Goal: Task Accomplishment & Management: Manage account settings

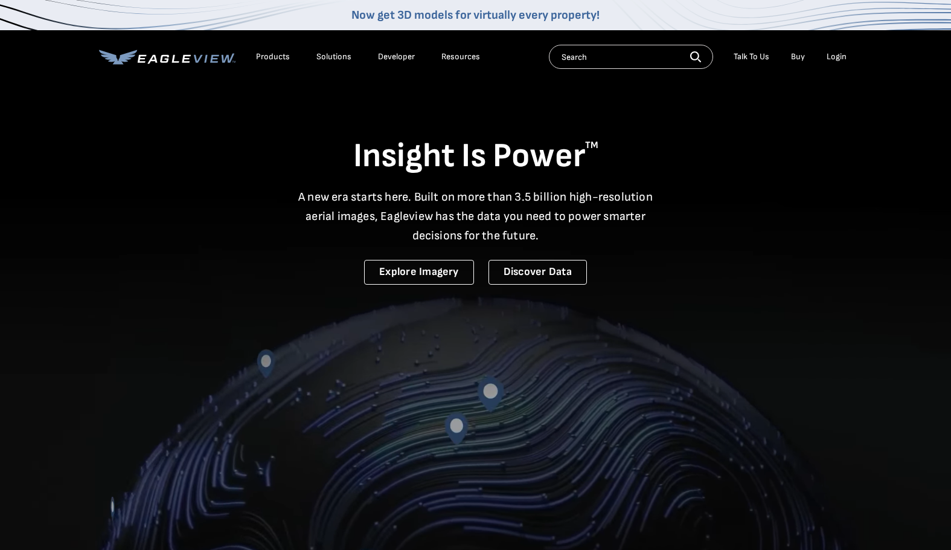
click at [841, 59] on div "Login" at bounding box center [837, 56] width 20 height 11
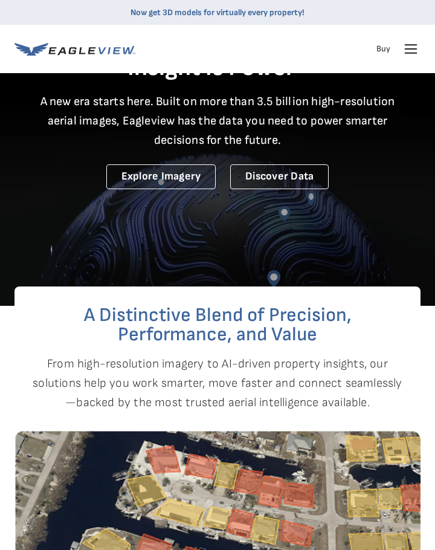
click at [417, 45] on icon at bounding box center [410, 45] width 11 height 0
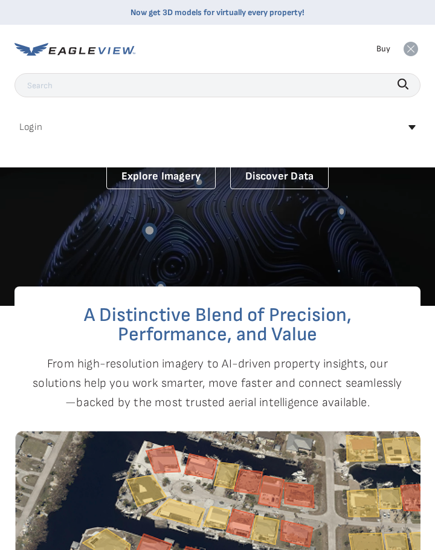
click at [30, 129] on h2 "Login" at bounding box center [30, 128] width 23 height 10
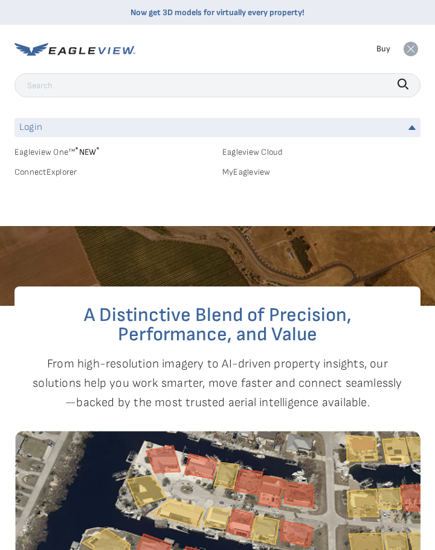
click at [239, 172] on link "MyEagleview" at bounding box center [321, 172] width 198 height 11
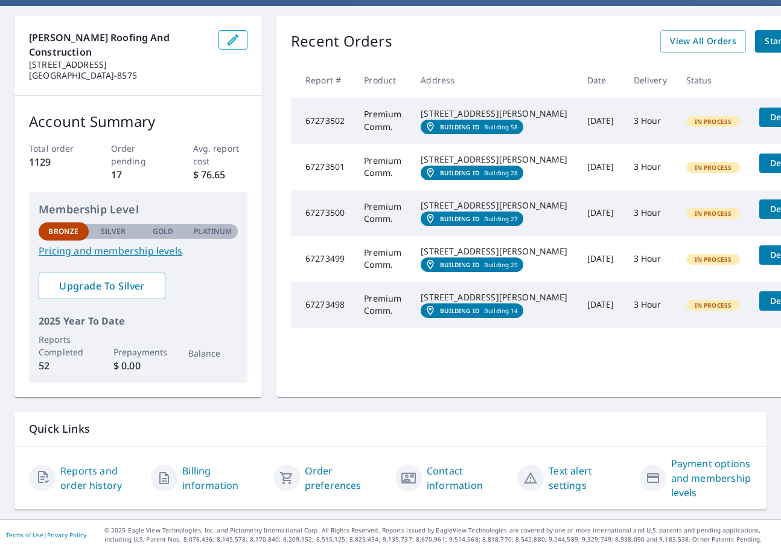
scroll to position [144, 0]
click at [95, 472] on link "Reports and order history" at bounding box center [100, 477] width 81 height 29
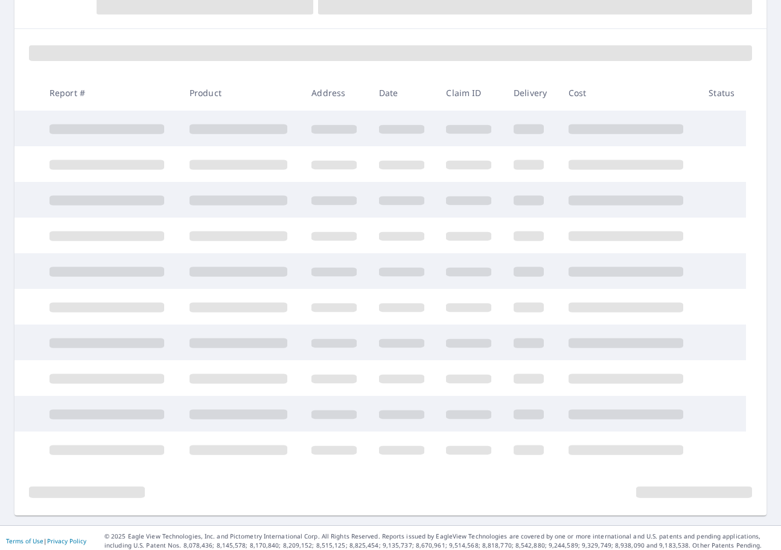
scroll to position [144, 0]
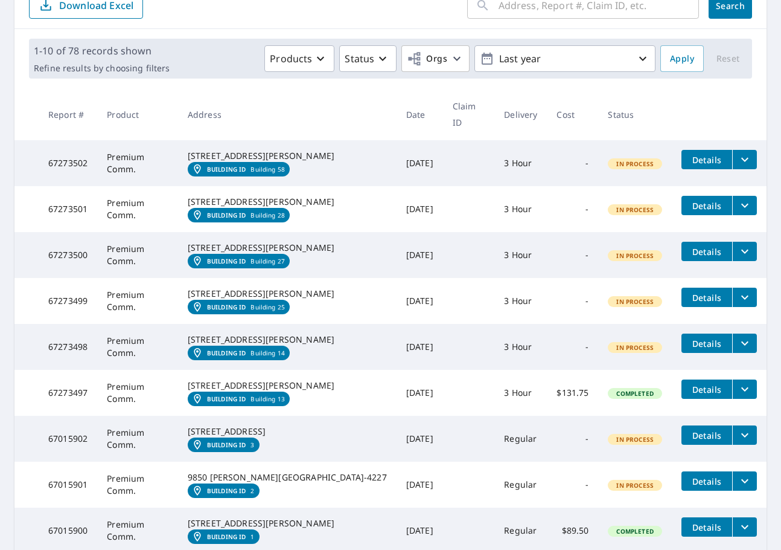
click at [443, 461] on td at bounding box center [469, 438] width 52 height 46
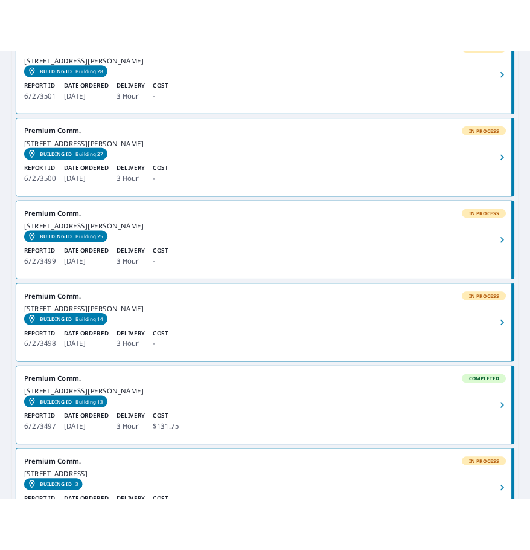
scroll to position [961, 0]
